Goal: Task Accomplishment & Management: Complete application form

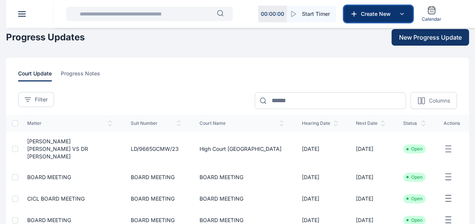
click at [399, 13] on icon at bounding box center [401, 13] width 9 height 9
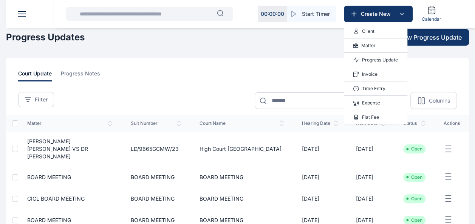
click at [376, 92] on div "Time Entry" at bounding box center [375, 89] width 63 height 14
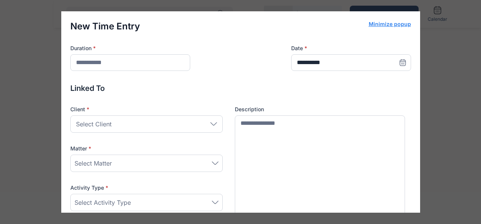
click at [218, 132] on div "Select Client Individual Company" at bounding box center [146, 124] width 152 height 17
click at [214, 128] on div "Select Client" at bounding box center [146, 124] width 152 height 17
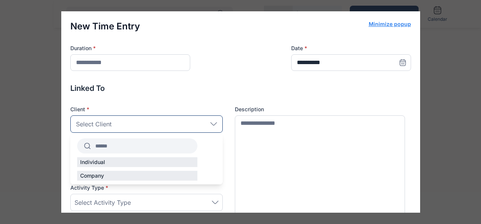
click at [149, 147] on input "text" at bounding box center [144, 146] width 107 height 14
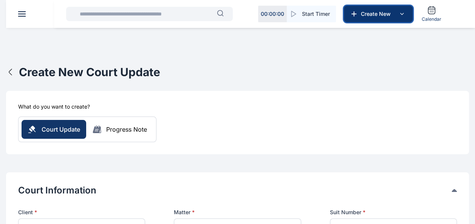
click at [398, 13] on icon at bounding box center [401, 13] width 9 height 9
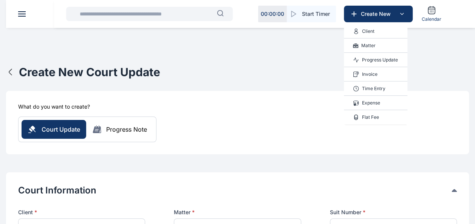
click at [372, 88] on p "Time Entry" at bounding box center [373, 89] width 23 height 8
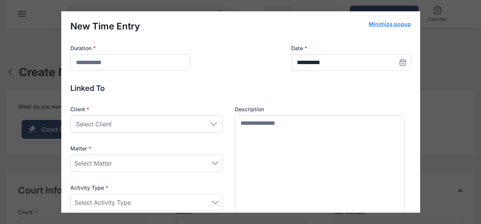
click at [201, 122] on div "Select Client" at bounding box center [146, 124] width 152 height 17
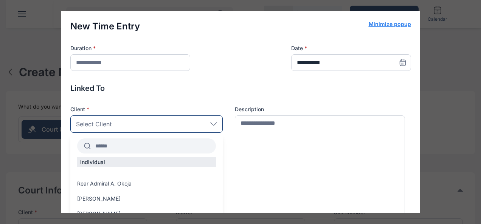
click at [132, 143] on input "text" at bounding box center [153, 146] width 125 height 14
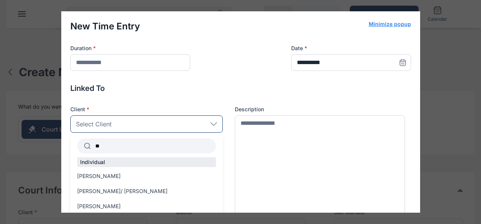
type input "*"
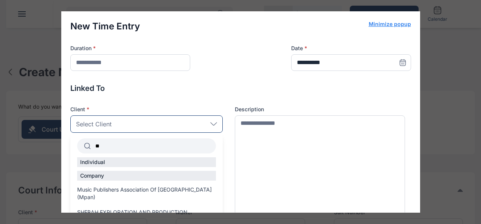
type input "*"
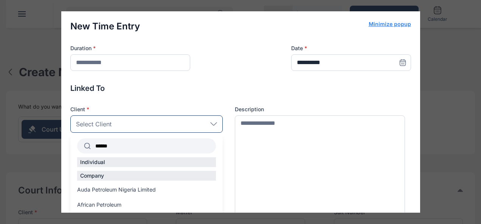
type input "*******"
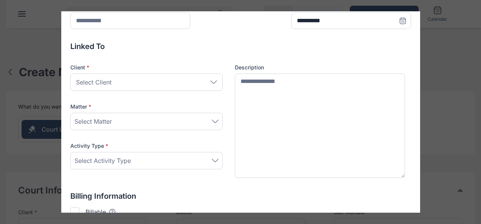
scroll to position [43, 0]
